Goal: Transaction & Acquisition: Purchase product/service

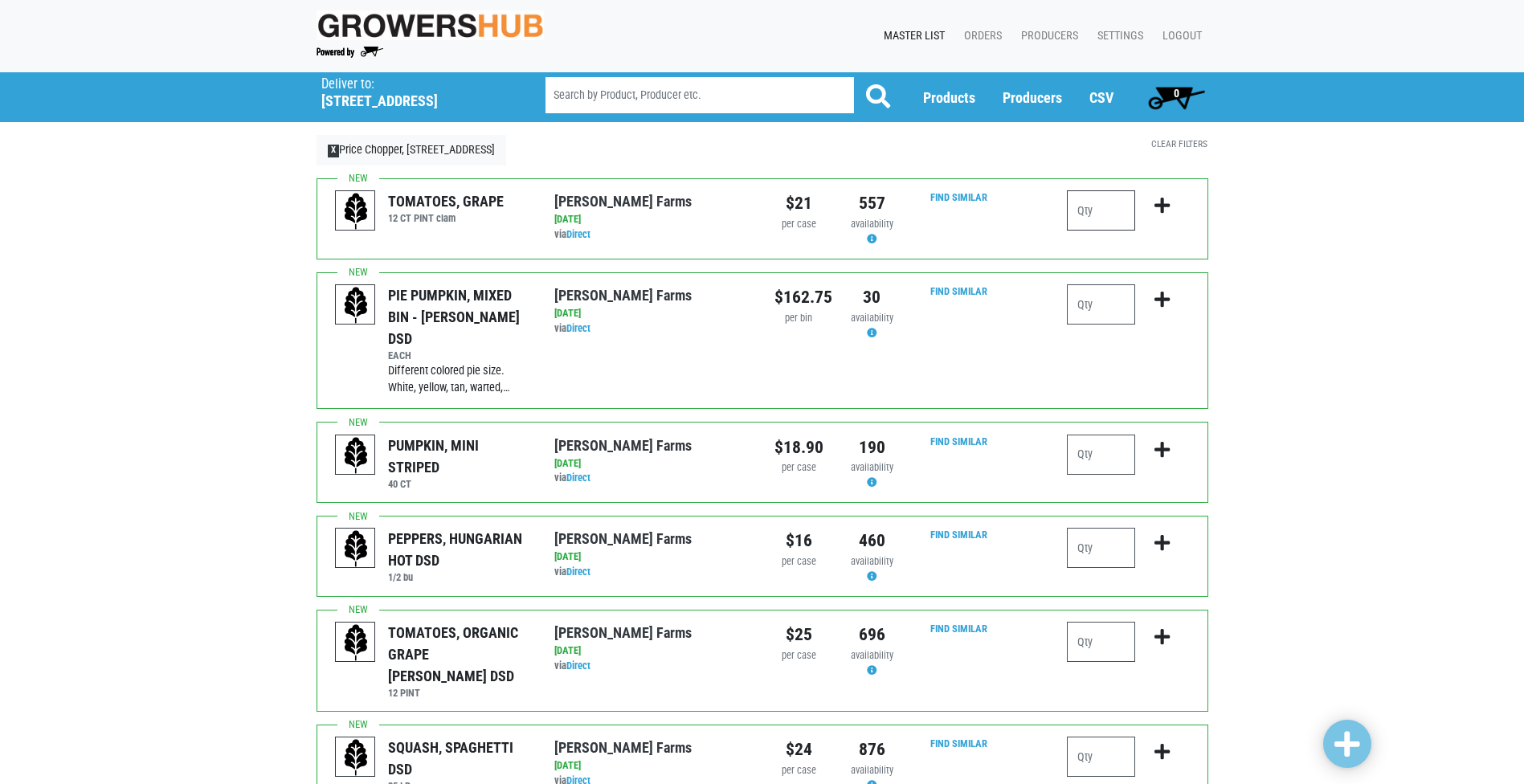
click at [1092, 207] on input "number" at bounding box center [1101, 210] width 68 height 40
type input "2"
click at [1167, 208] on icon "submit" at bounding box center [1162, 205] width 15 height 17
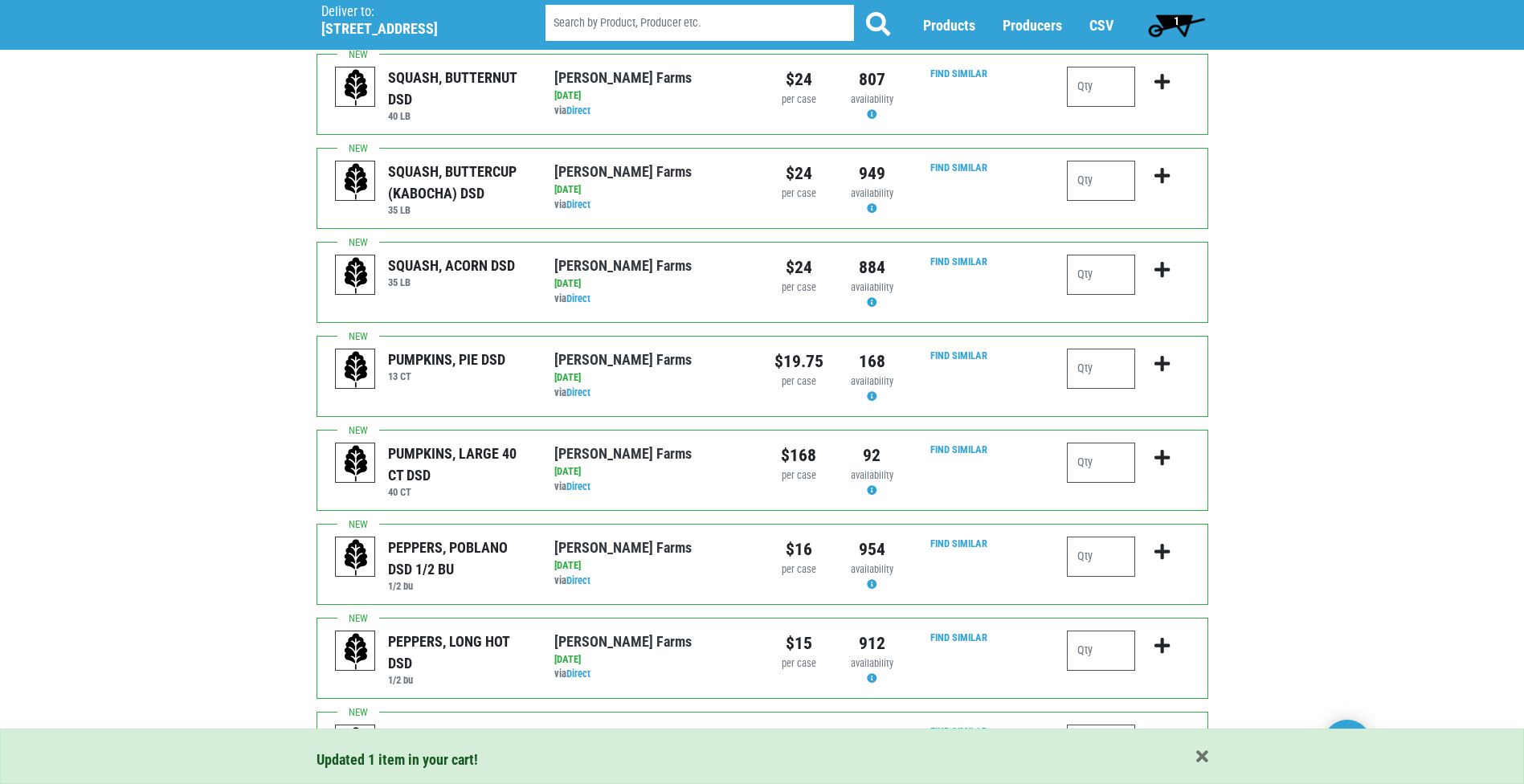
scroll to position [1286, 0]
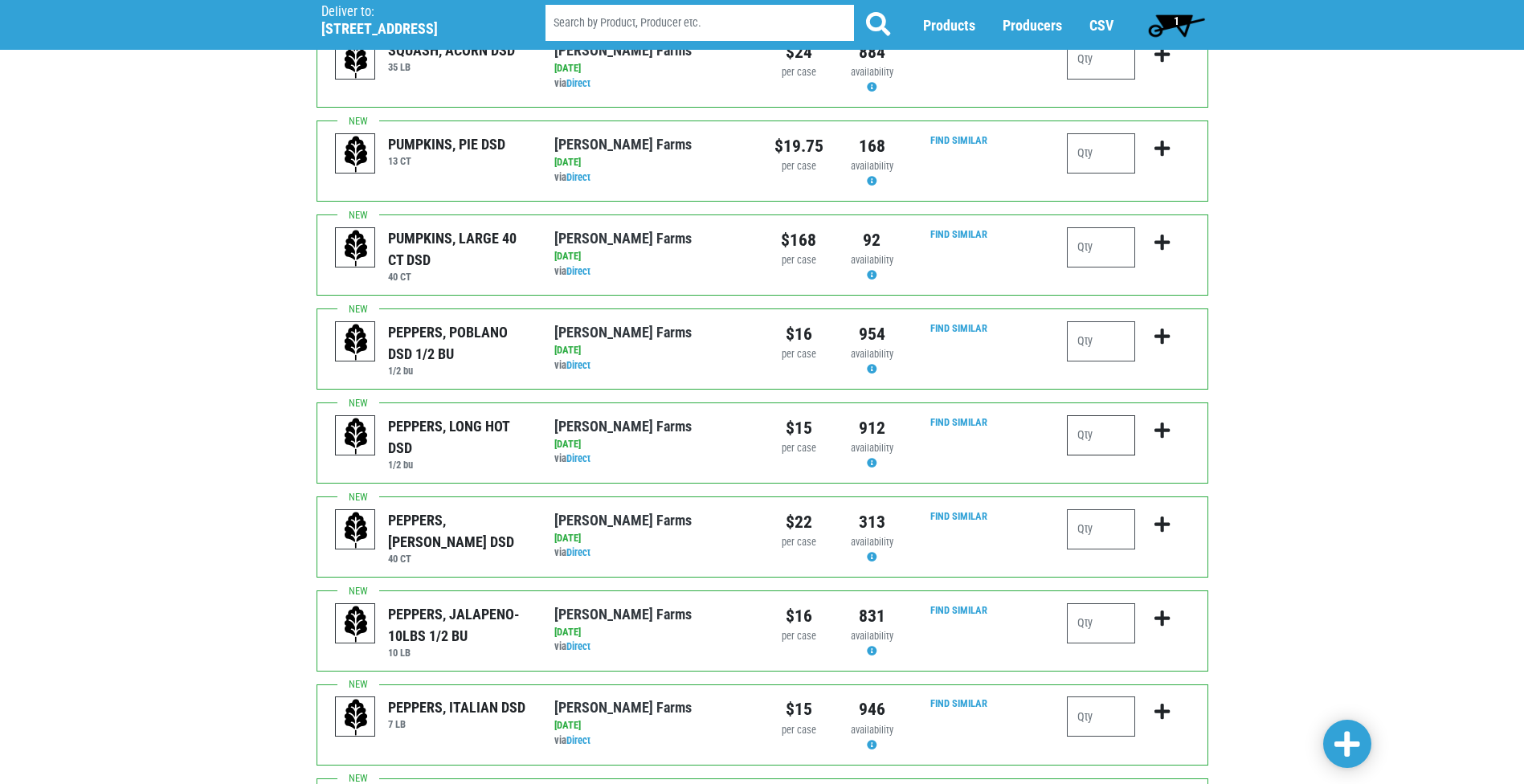
click at [1094, 416] on input "number" at bounding box center [1101, 436] width 68 height 40
type input "1"
click at [1158, 422] on icon "submit" at bounding box center [1162, 431] width 15 height 17
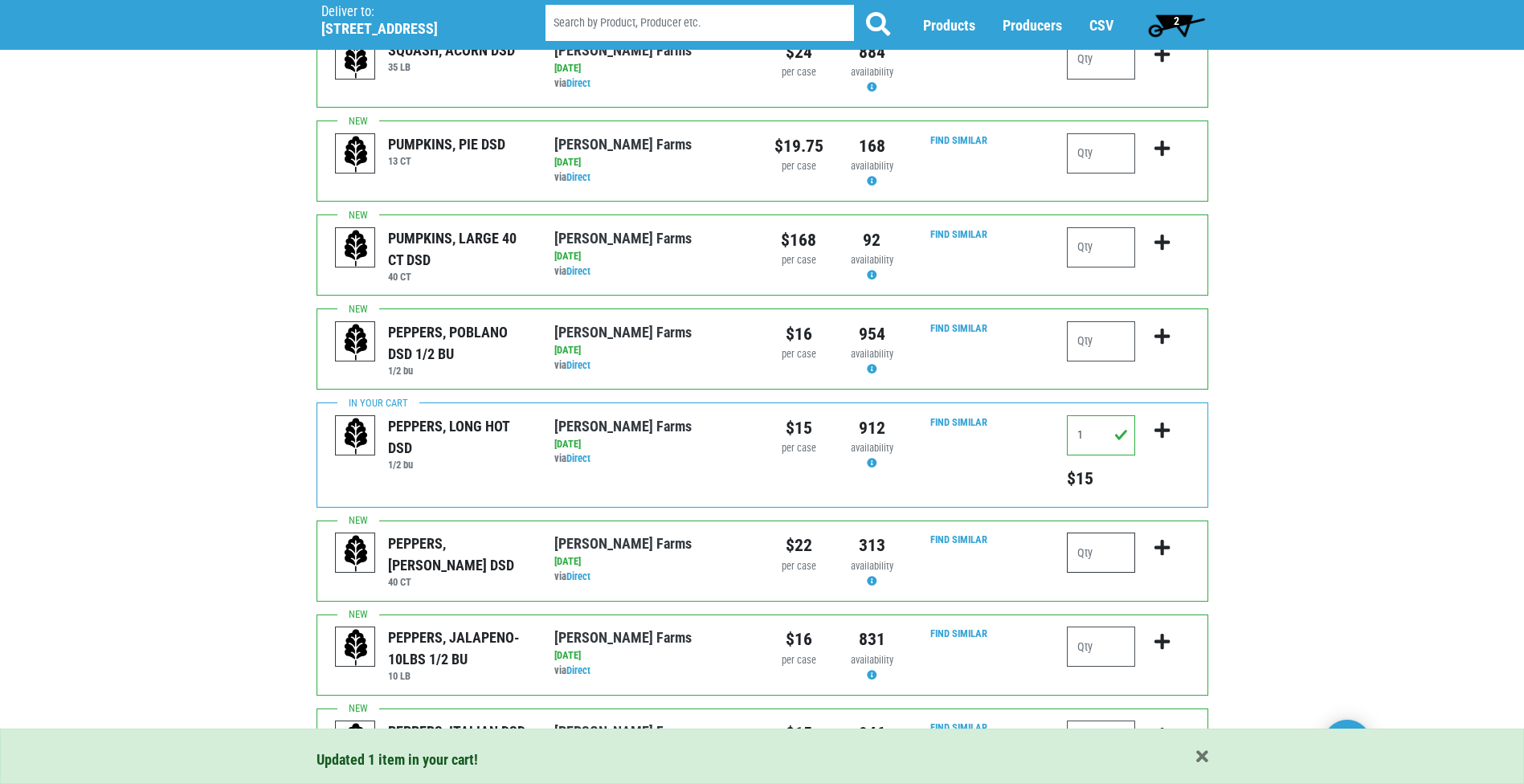
click at [1081, 533] on input "number" at bounding box center [1101, 553] width 68 height 40
type input "3"
click at [1169, 539] on icon "submit" at bounding box center [1162, 548] width 15 height 17
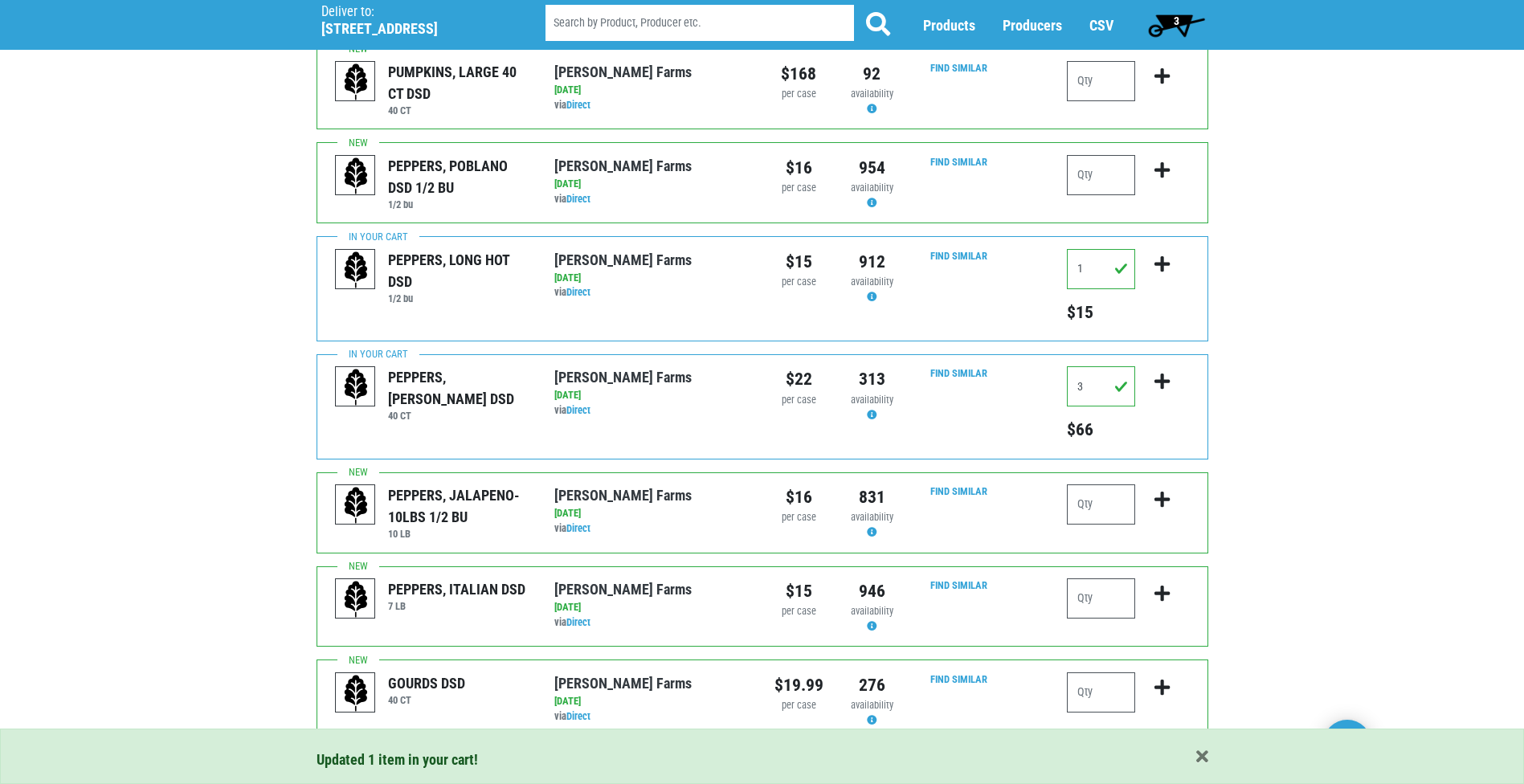
scroll to position [1469, 0]
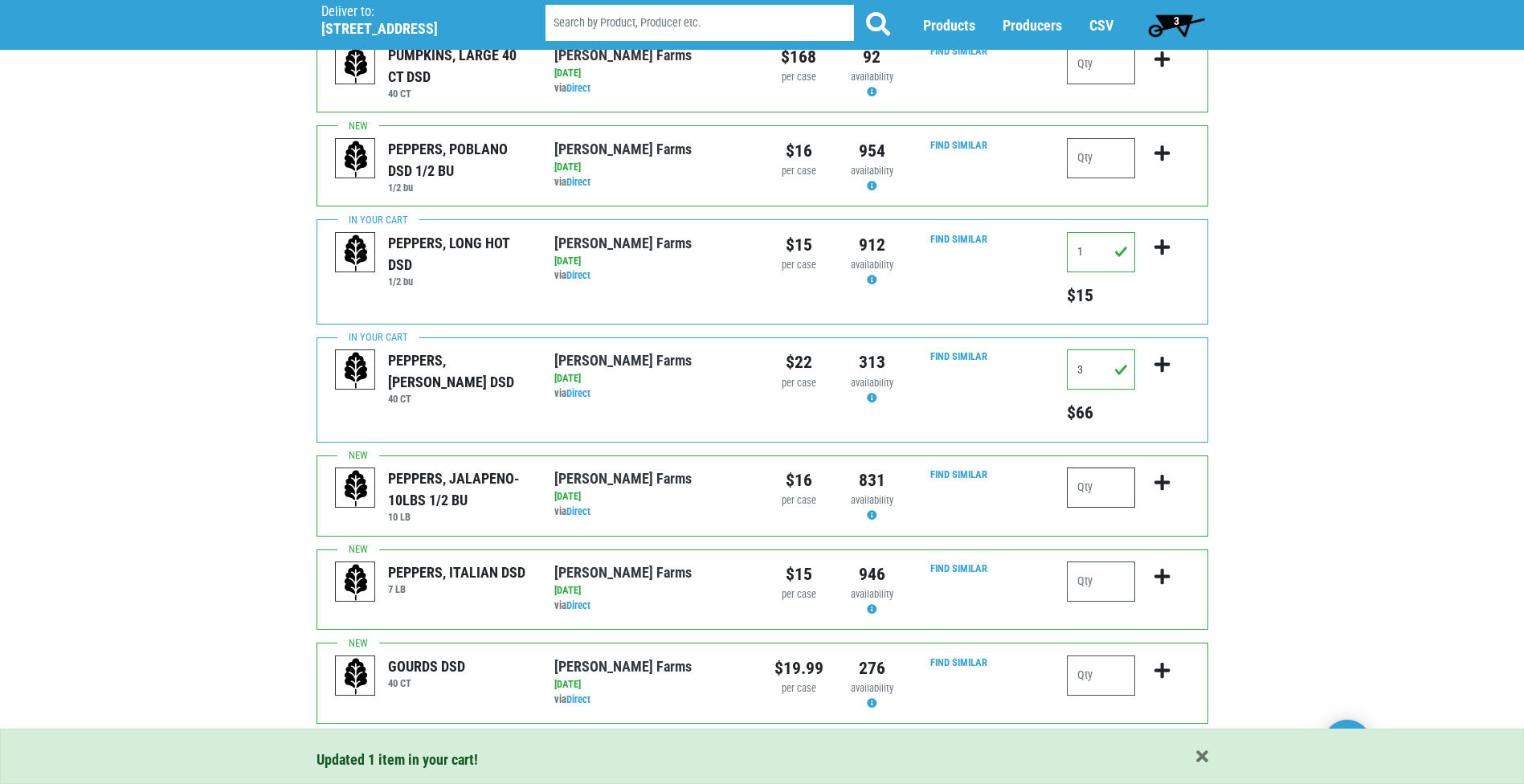
click at [1112, 467] on input "number" at bounding box center [1101, 487] width 68 height 40
type input "1"
click at [1166, 474] on icon "submit" at bounding box center [1162, 483] width 15 height 17
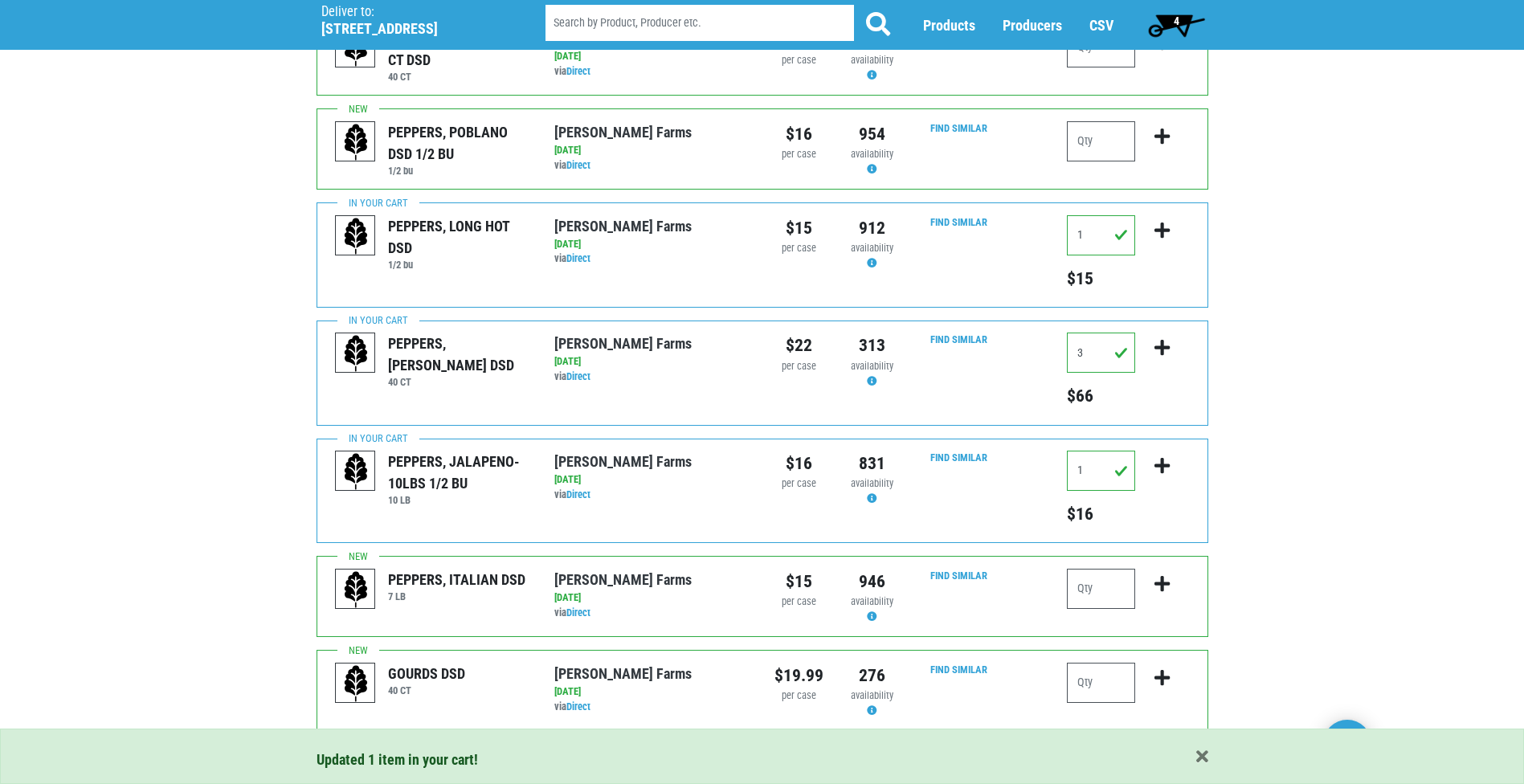
scroll to position [1492, 0]
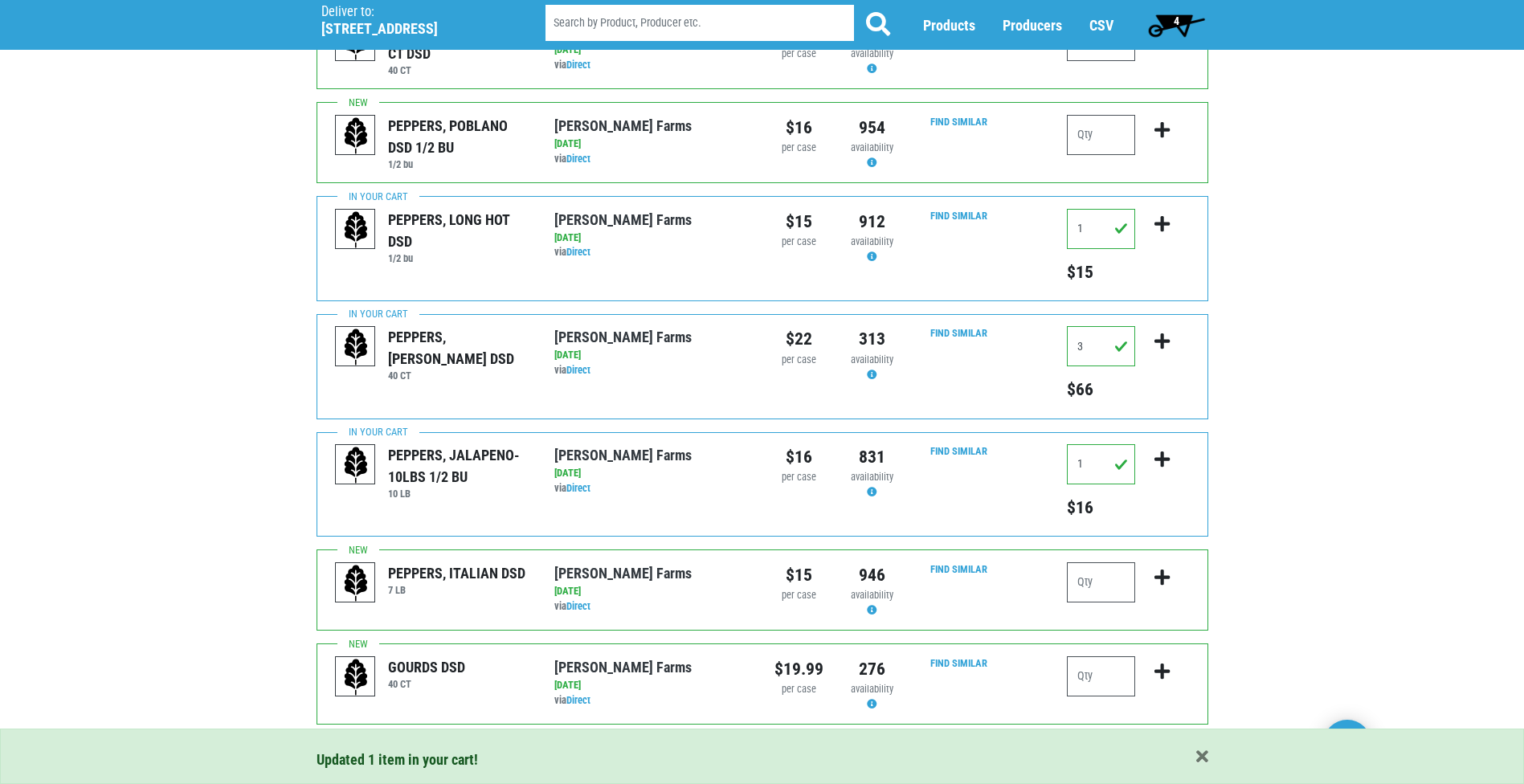
click at [433, 745] on link "Next ›" at bounding box center [437, 759] width 47 height 29
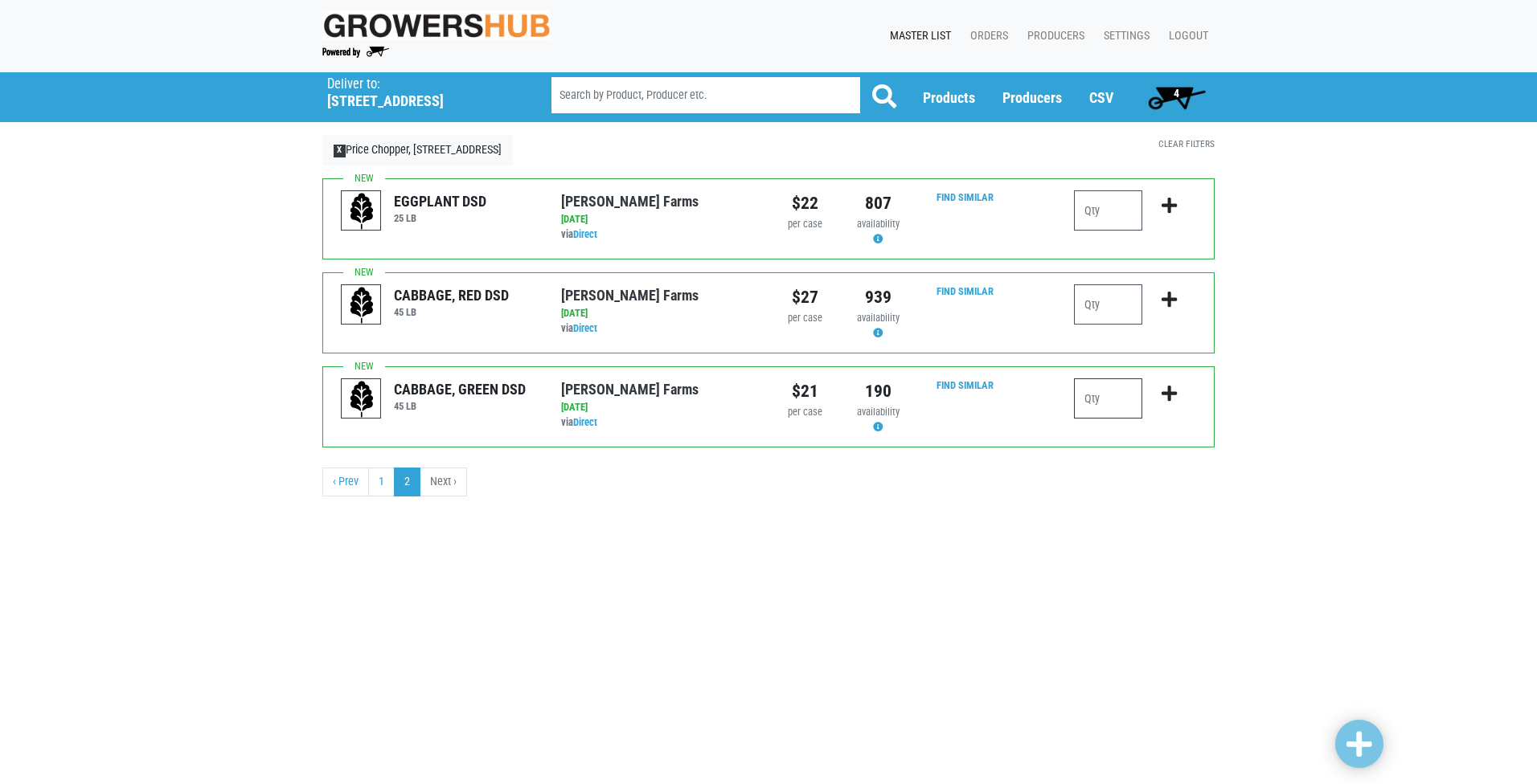
click at [1100, 384] on input "number" at bounding box center [1108, 398] width 68 height 40
type input "4"
click at [1165, 397] on icon "submit" at bounding box center [1169, 393] width 15 height 17
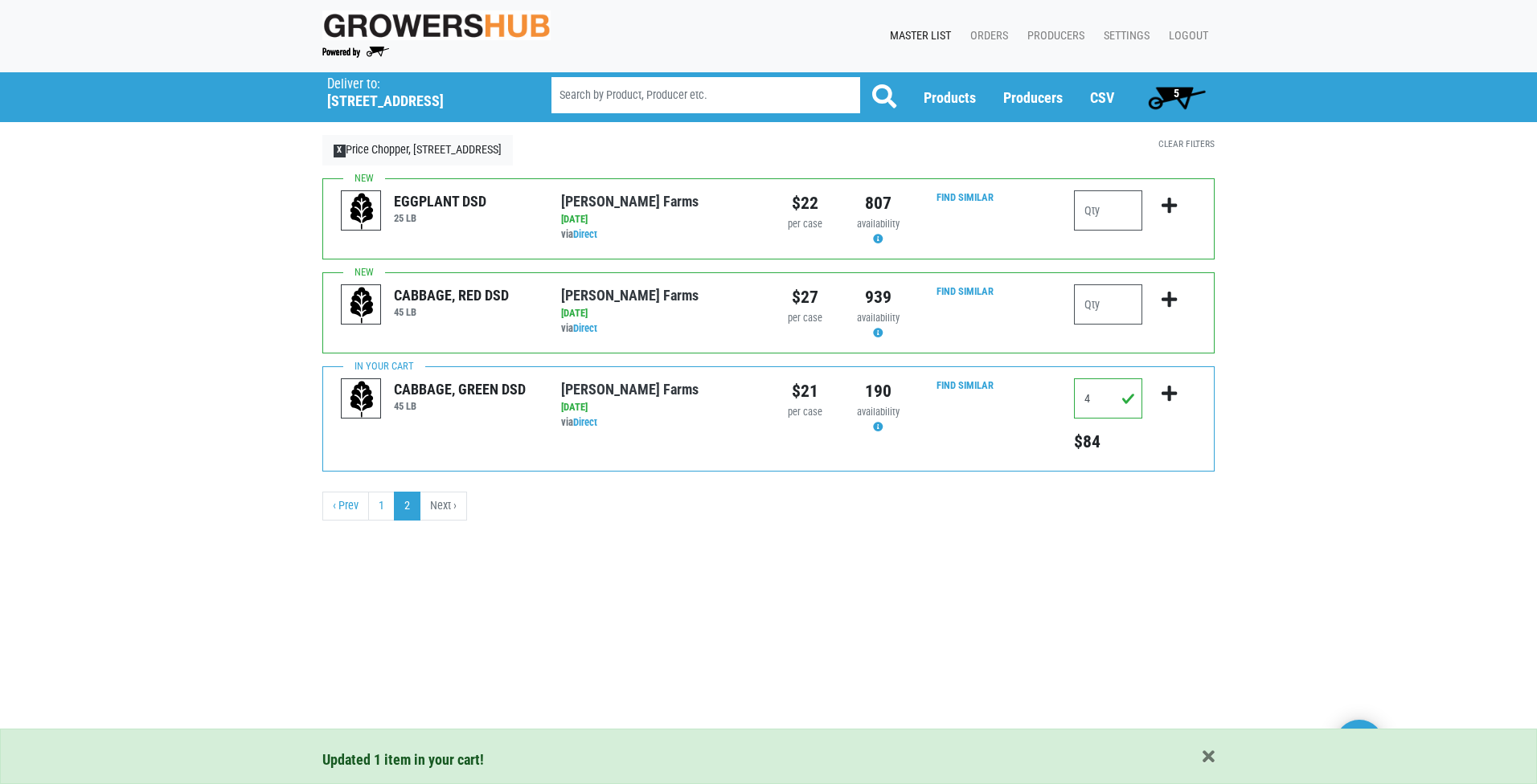
click at [1183, 103] on span "5" at bounding box center [1176, 97] width 72 height 32
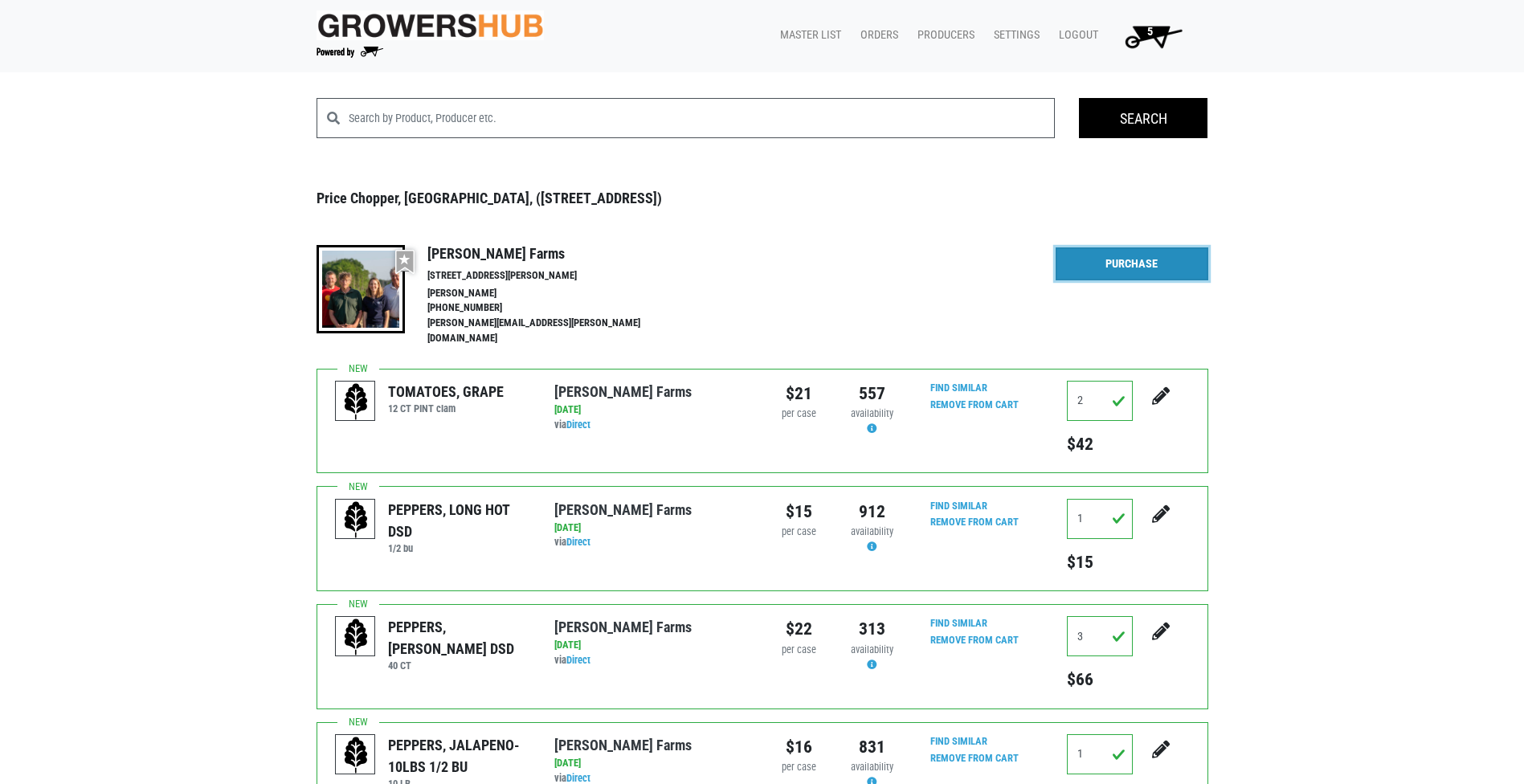
click at [1192, 259] on link "Purchase" at bounding box center [1131, 264] width 153 height 34
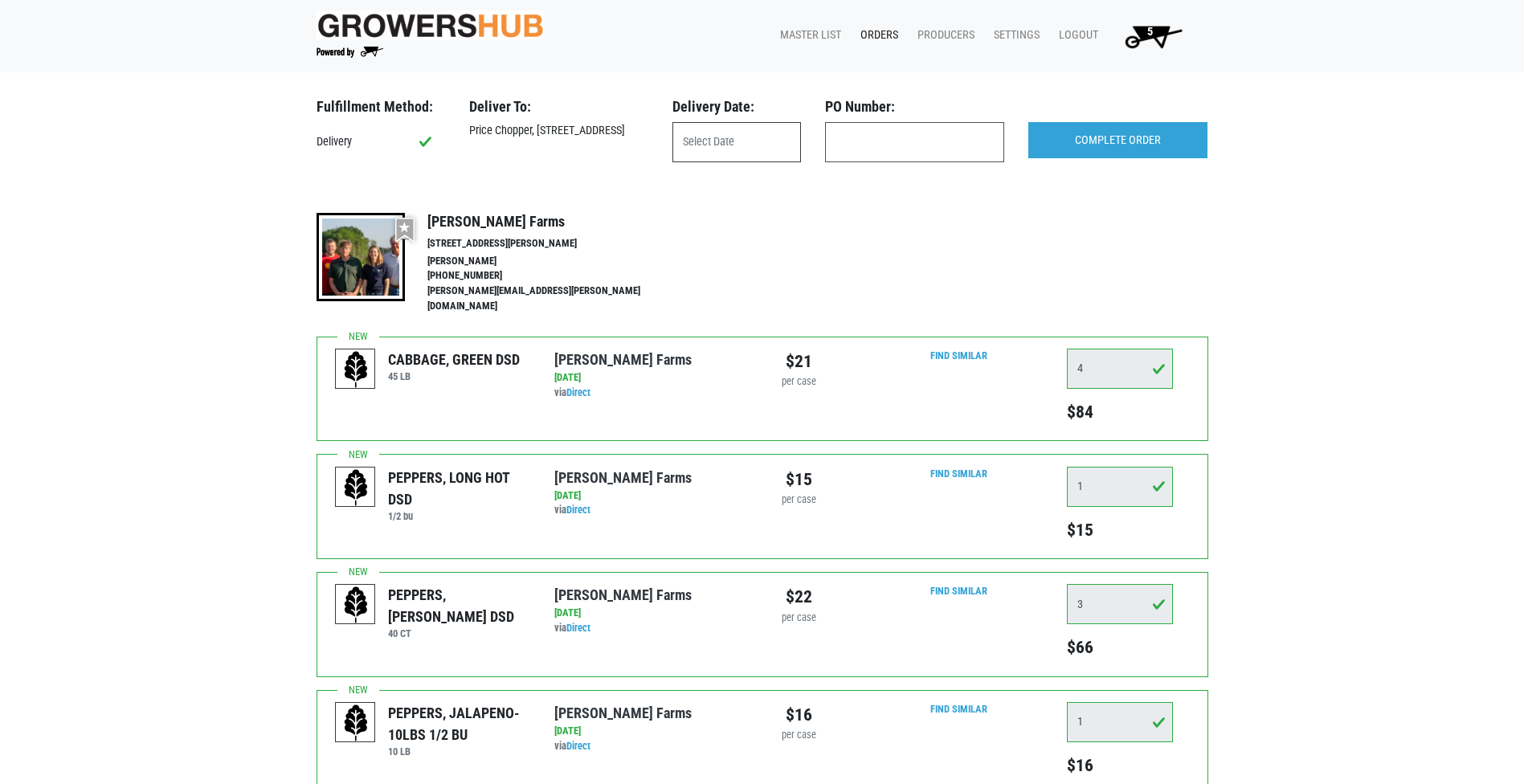
click at [758, 151] on input "text" at bounding box center [737, 142] width 129 height 40
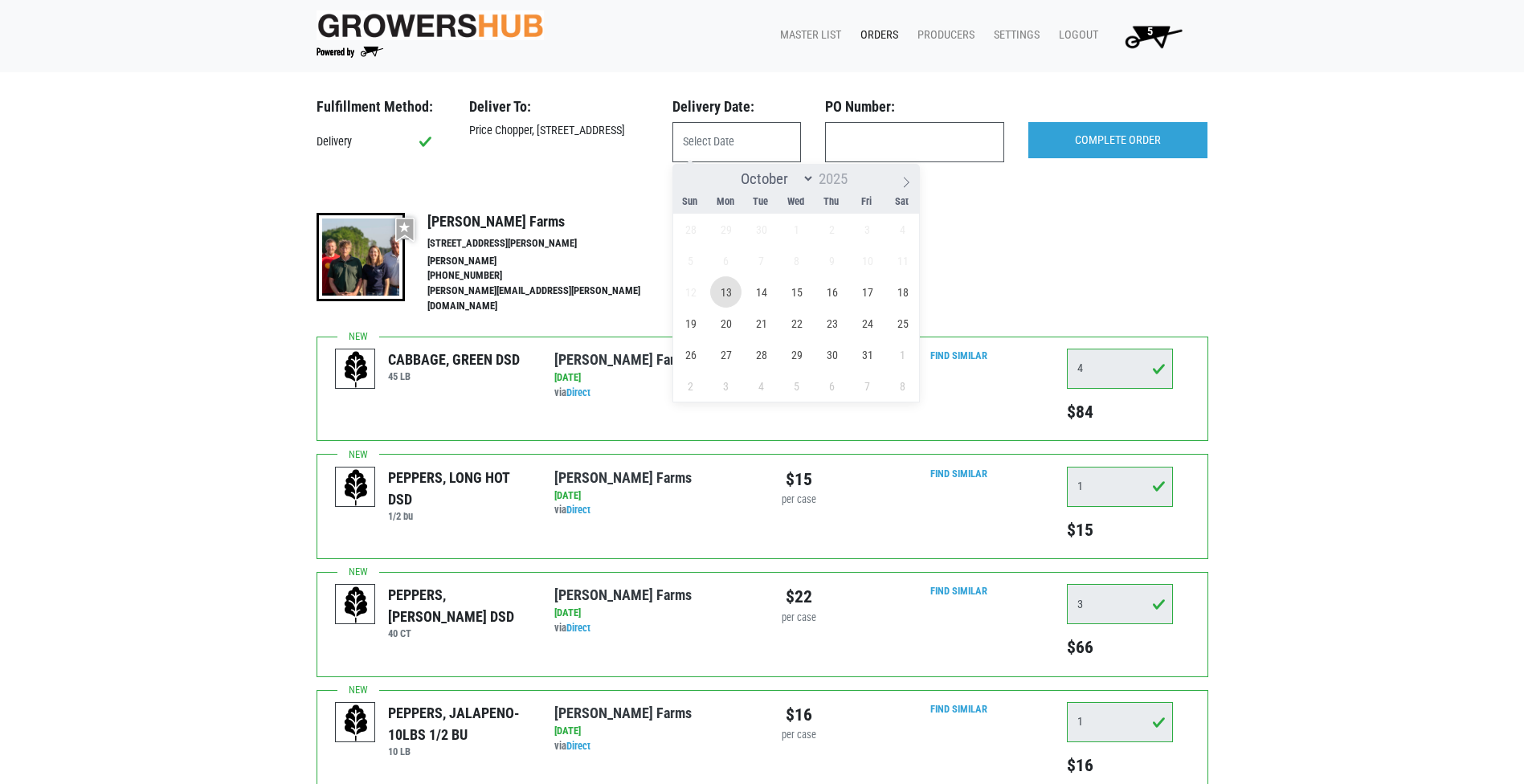
click at [725, 293] on span "13" at bounding box center [726, 292] width 32 height 32
type input "[DATE]"
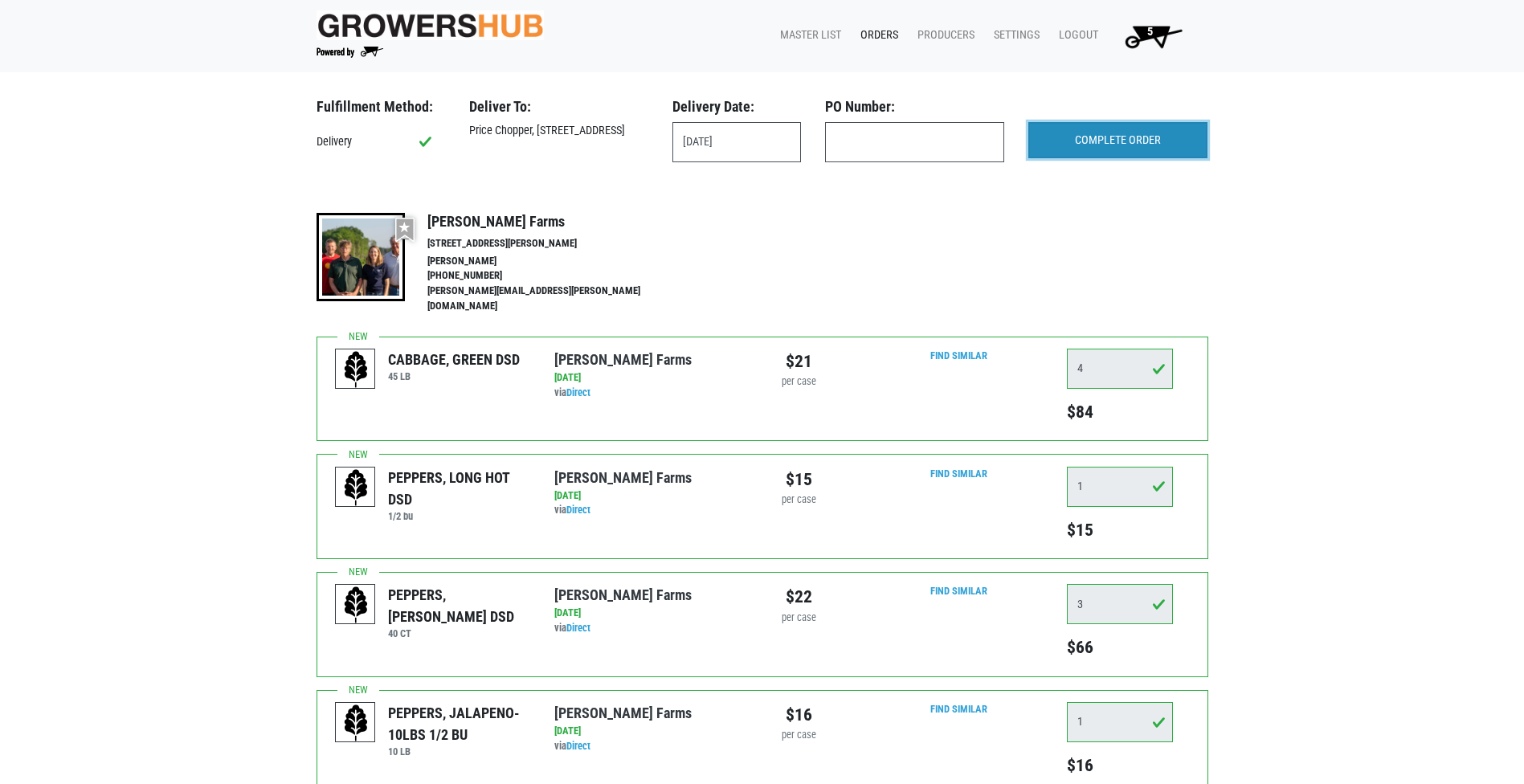
click at [1096, 145] on input "COMPLETE ORDER" at bounding box center [1118, 140] width 179 height 37
